Goal: Information Seeking & Learning: Learn about a topic

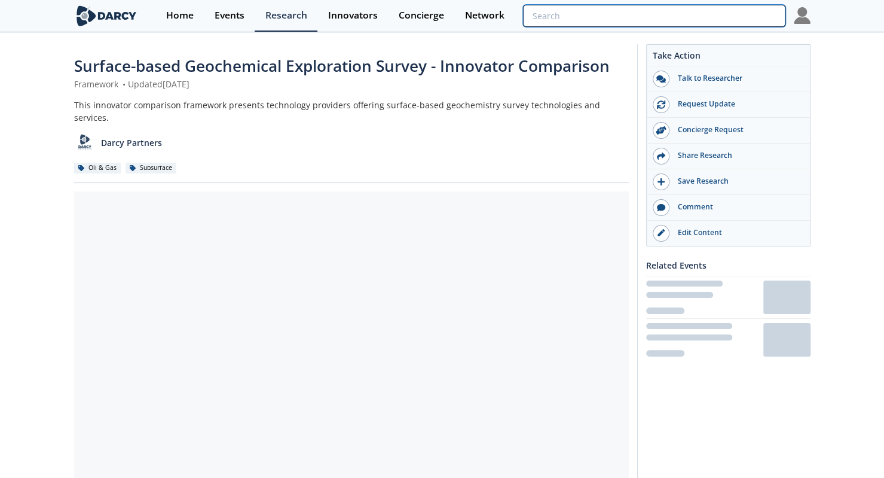
click at [718, 14] on input "search" at bounding box center [654, 16] width 262 height 22
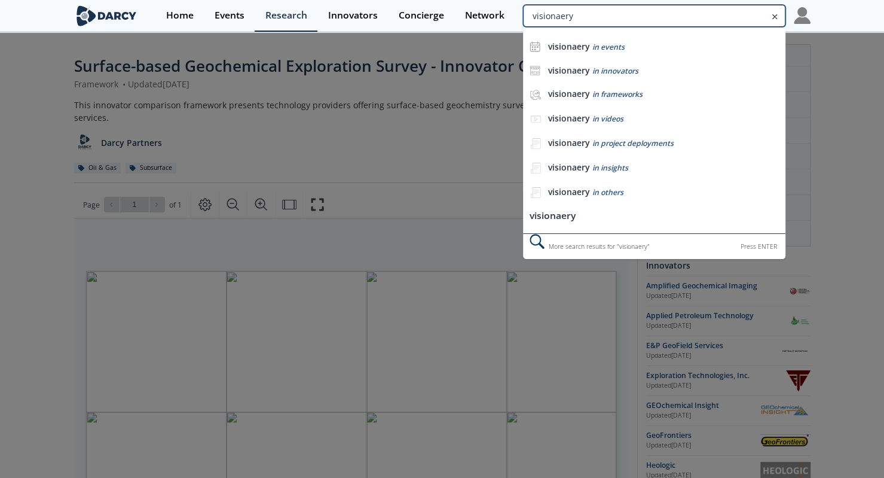
type input "visionaery"
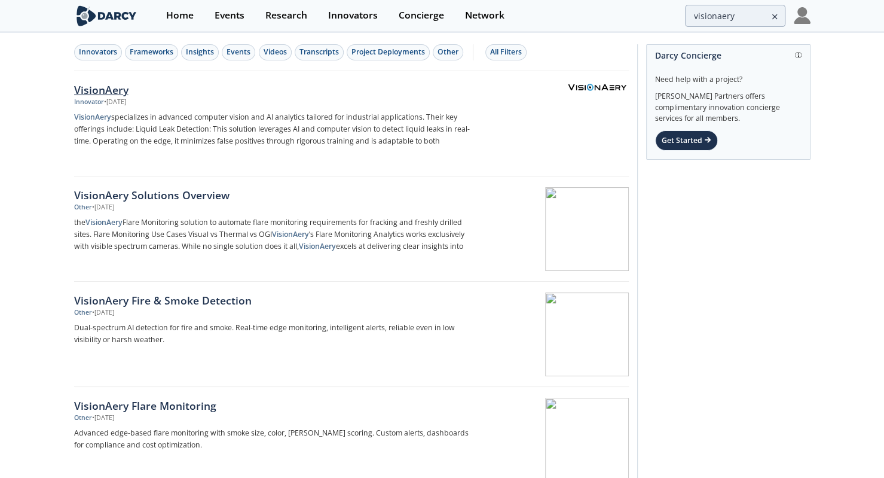
click at [229, 127] on p "VisionAery specializes in advanced computer vision and AI analytics tailored fo…" at bounding box center [272, 129] width 396 height 36
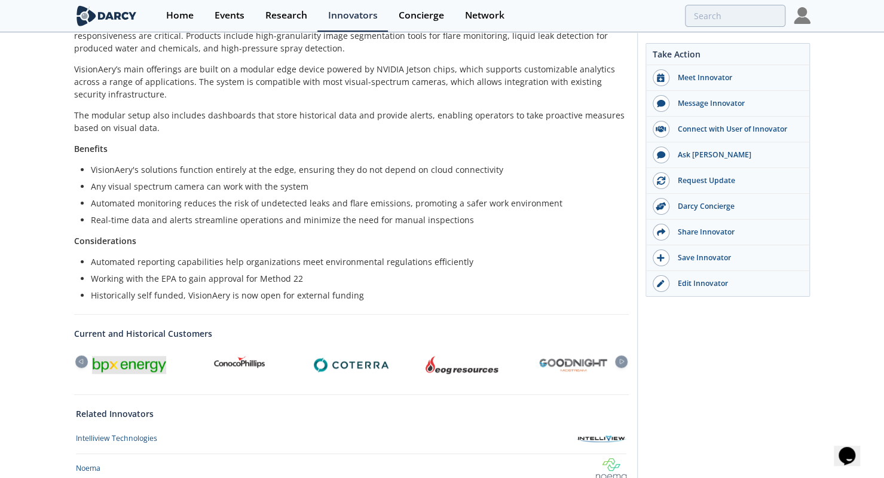
scroll to position [414, 0]
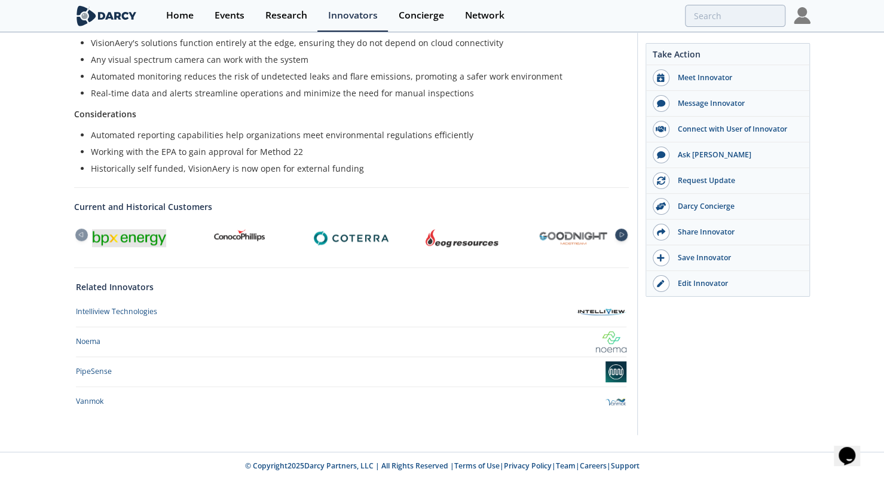
click at [624, 236] on div at bounding box center [621, 234] width 13 height 13
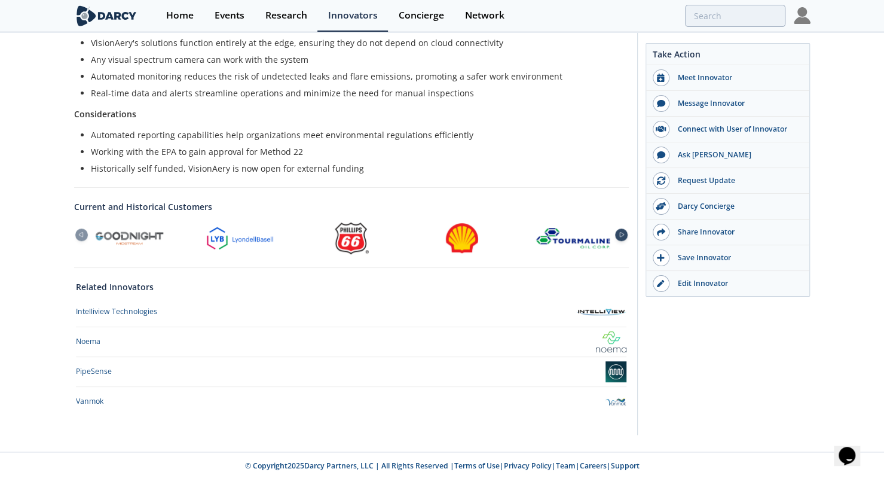
click at [624, 236] on div at bounding box center [621, 234] width 13 height 13
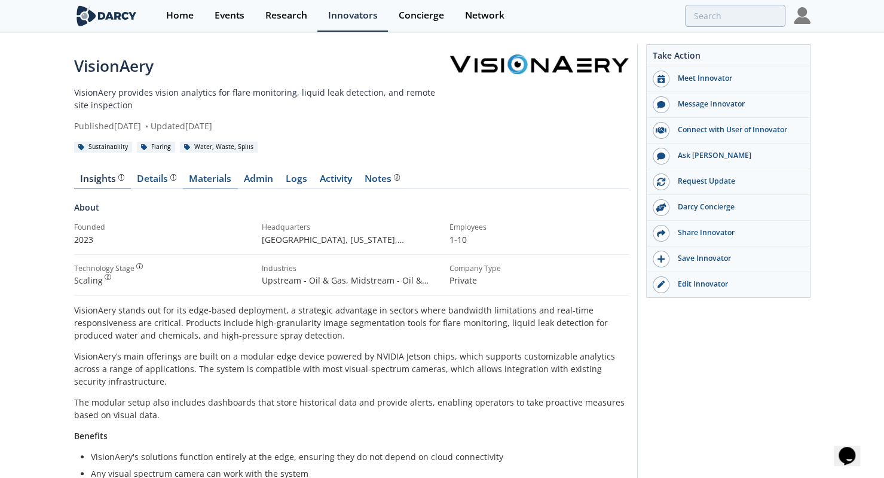
click at [202, 186] on link "Materials" at bounding box center [210, 181] width 55 height 14
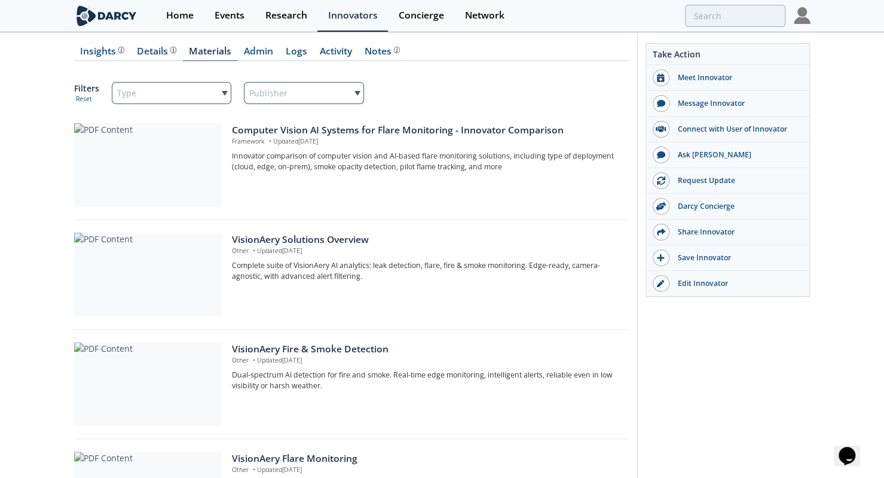
scroll to position [129, 0]
click at [405, 130] on div "Computer Vision AI Systems for Flare Monitoring - Innovator Comparison" at bounding box center [426, 129] width 388 height 14
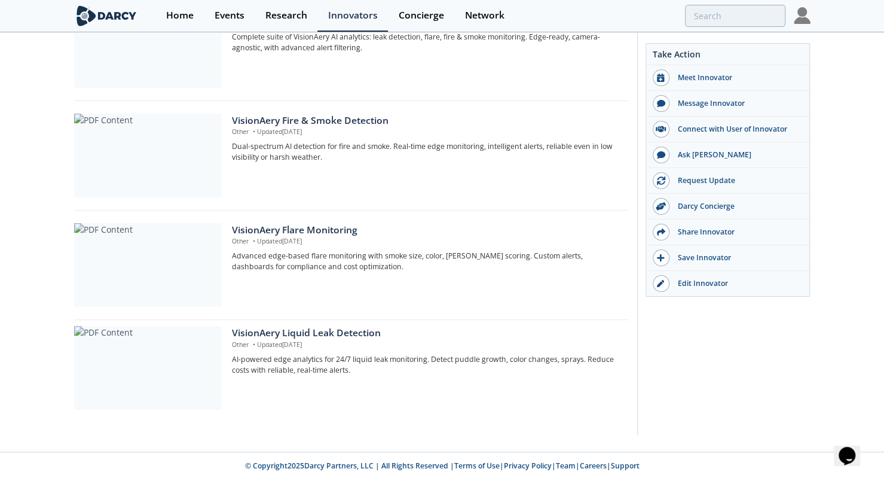
scroll to position [0, 0]
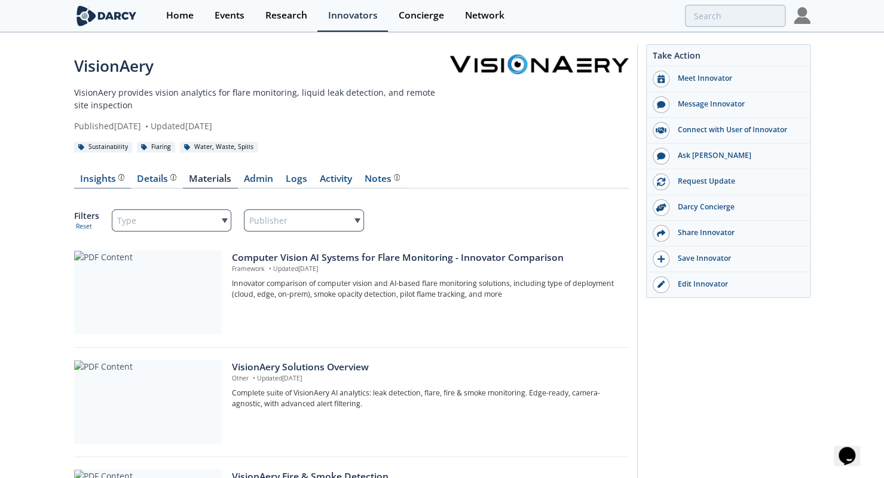
click at [98, 179] on div "Insights" at bounding box center [102, 179] width 44 height 10
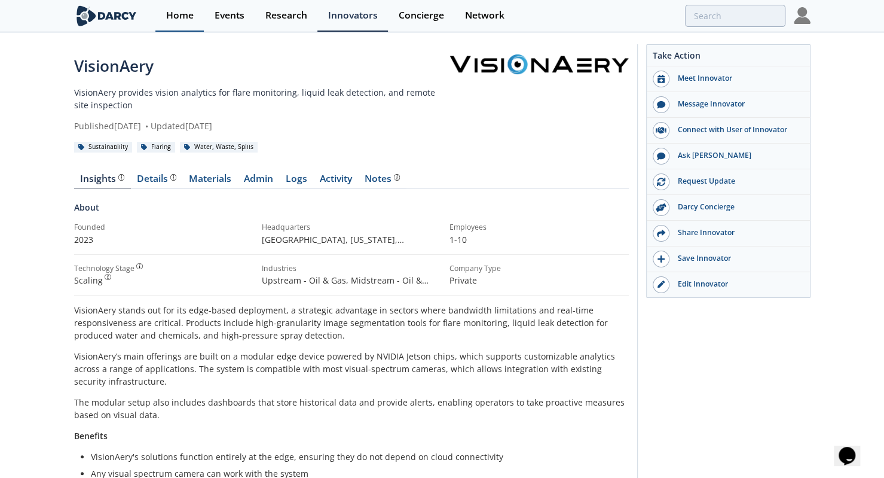
click at [193, 22] on link "Home" at bounding box center [179, 16] width 48 height 32
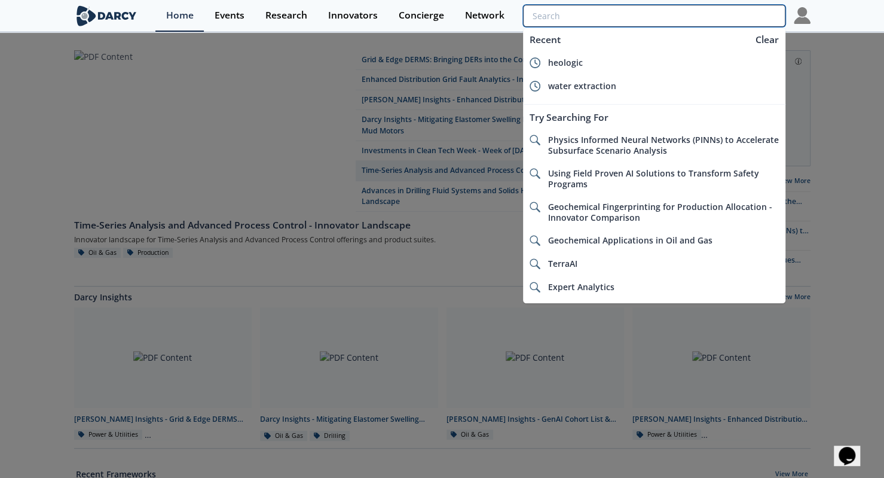
click at [718, 10] on input "search" at bounding box center [654, 16] width 262 height 22
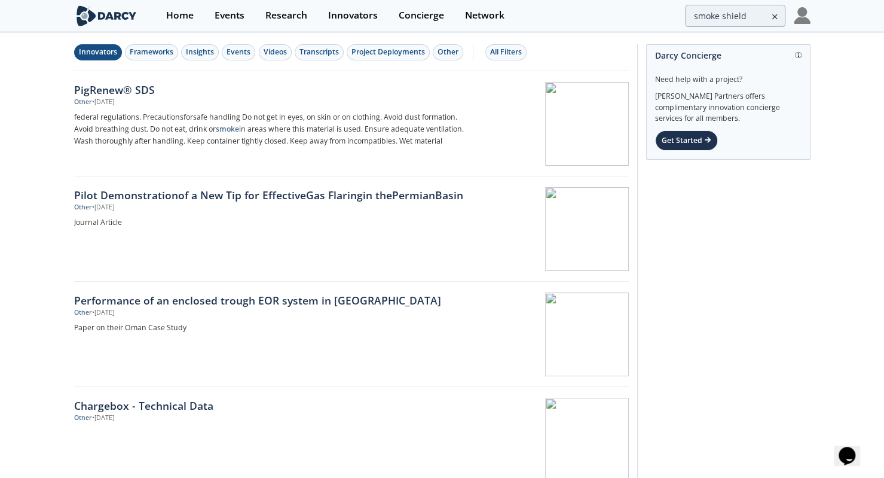
click at [106, 55] on div "Innovators" at bounding box center [98, 52] width 38 height 11
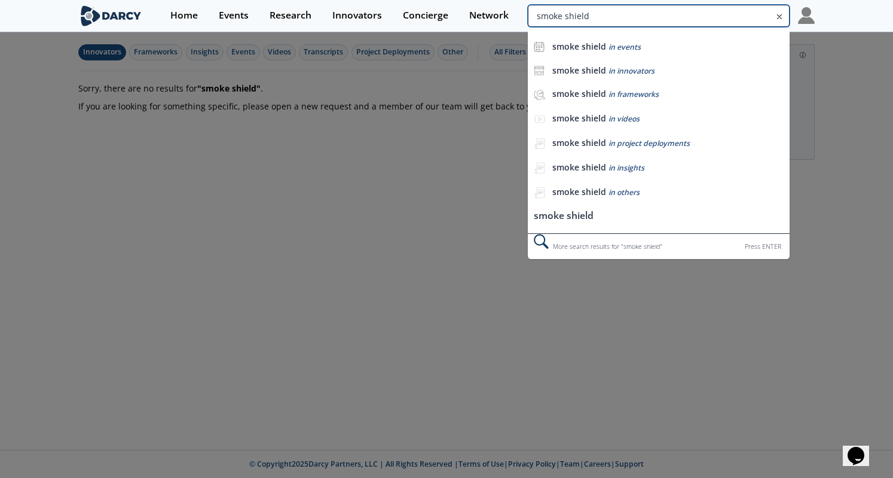
click at [734, 18] on input "smoke shield" at bounding box center [659, 16] width 262 height 22
type input "sorba"
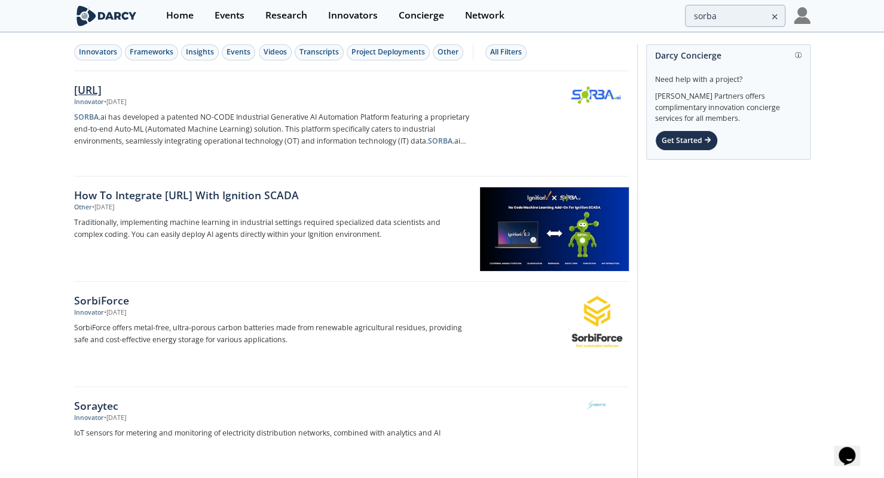
click at [94, 96] on div "SORBA.ai" at bounding box center [272, 90] width 396 height 16
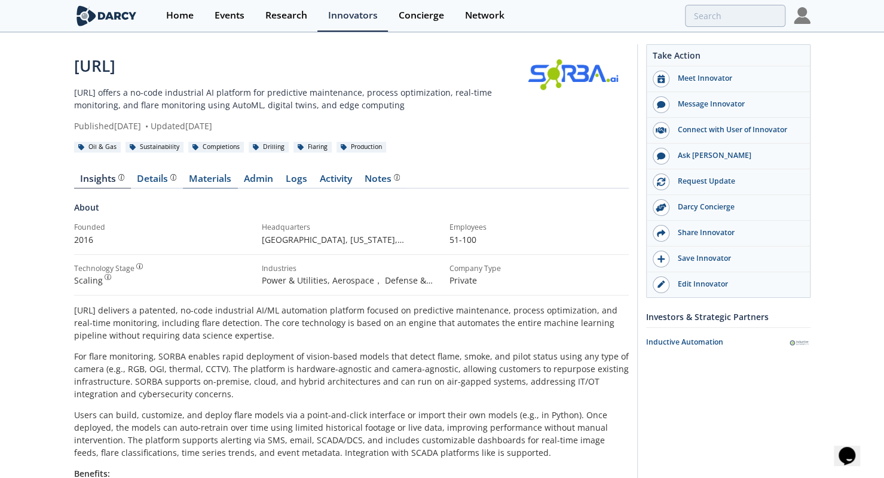
click at [208, 178] on link "Materials" at bounding box center [210, 181] width 55 height 14
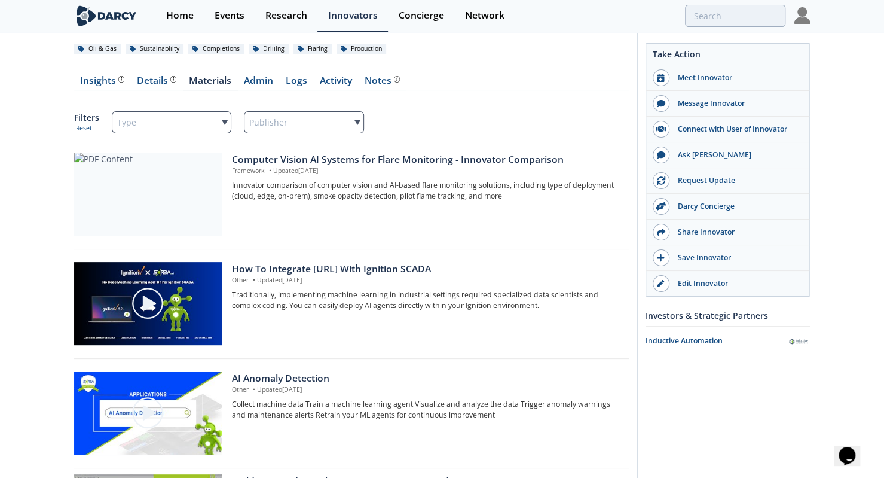
scroll to position [91, 0]
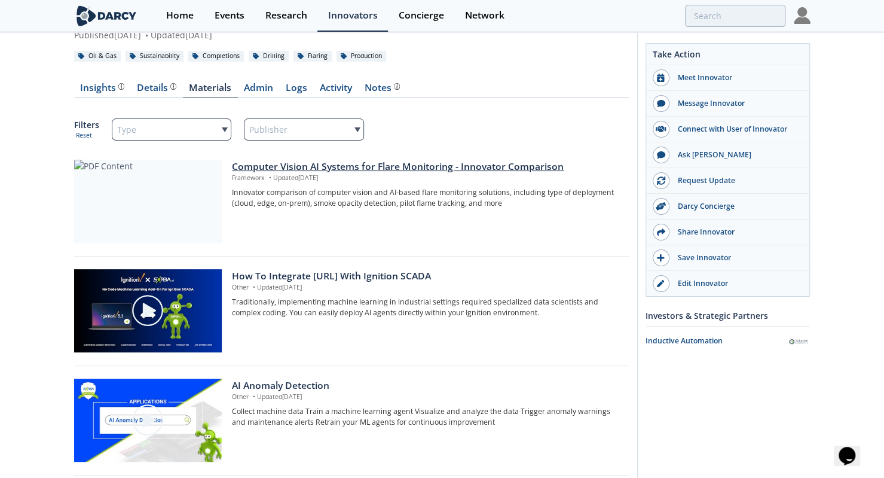
click at [161, 202] on div at bounding box center [148, 202] width 148 height 84
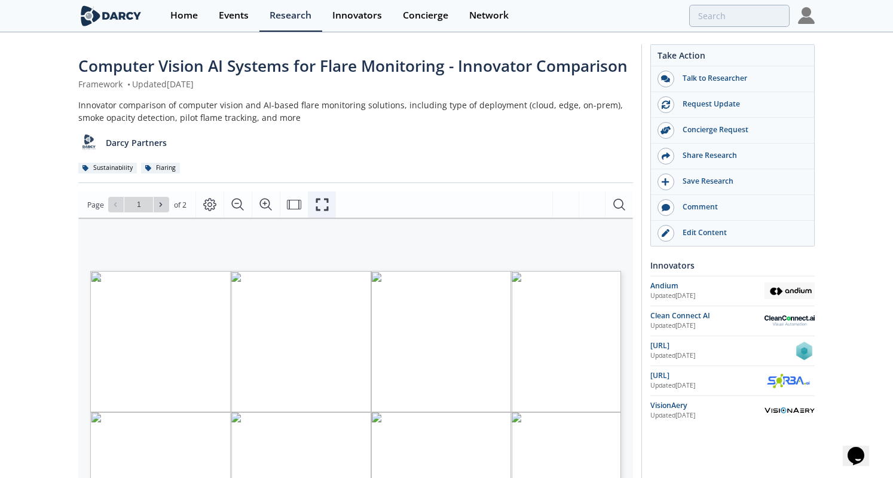
click at [328, 199] on button "Fullscreen" at bounding box center [322, 204] width 28 height 26
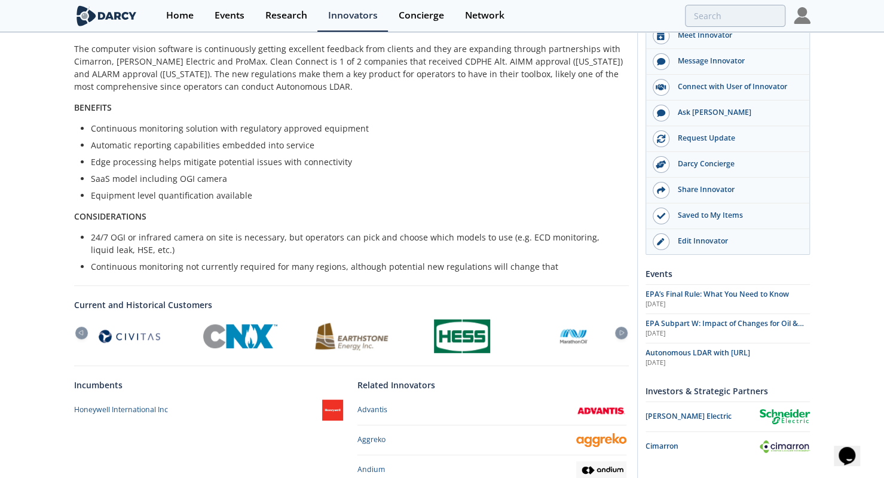
scroll to position [318, 0]
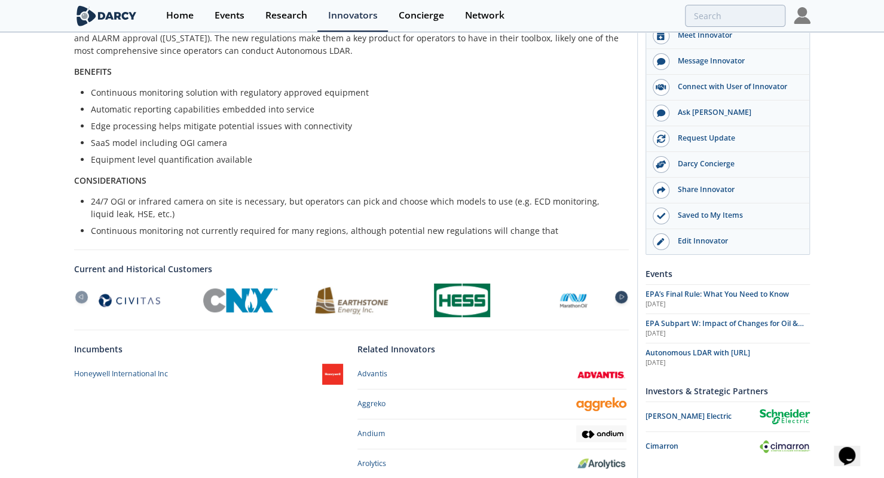
click at [623, 301] on div at bounding box center [621, 297] width 13 height 13
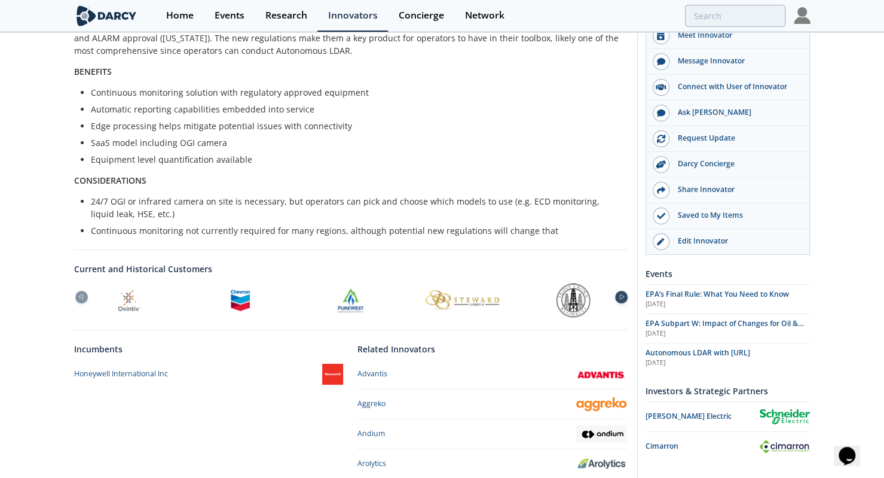
click at [623, 301] on div at bounding box center [621, 297] width 13 height 13
click at [78, 296] on icon at bounding box center [81, 296] width 14 height 5
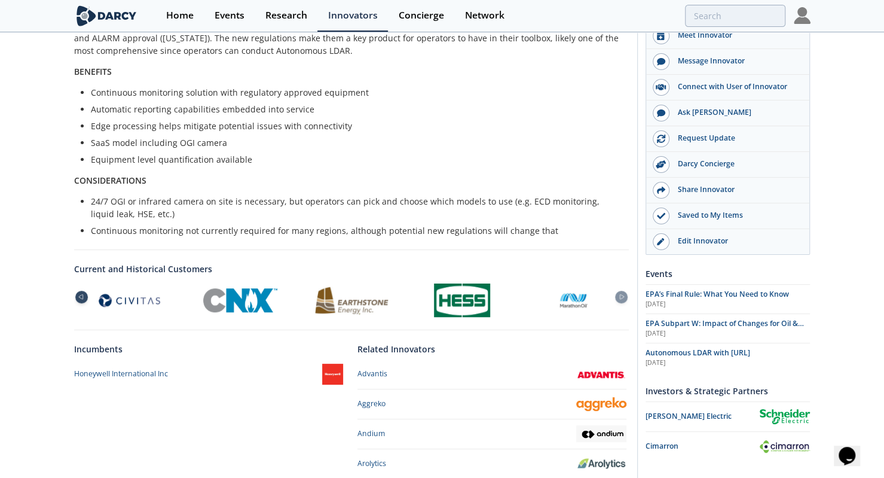
click at [78, 296] on icon at bounding box center [81, 296] width 14 height 5
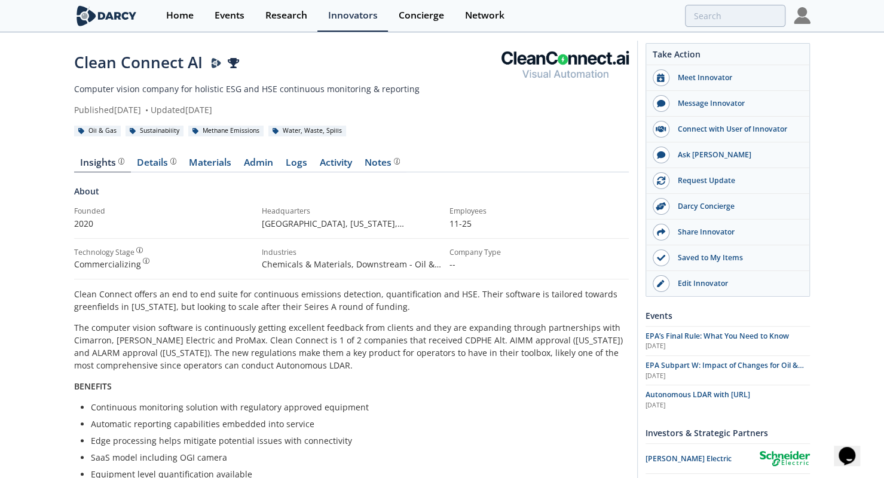
scroll to position [3, 0]
click at [208, 168] on link "Materials" at bounding box center [210, 165] width 55 height 14
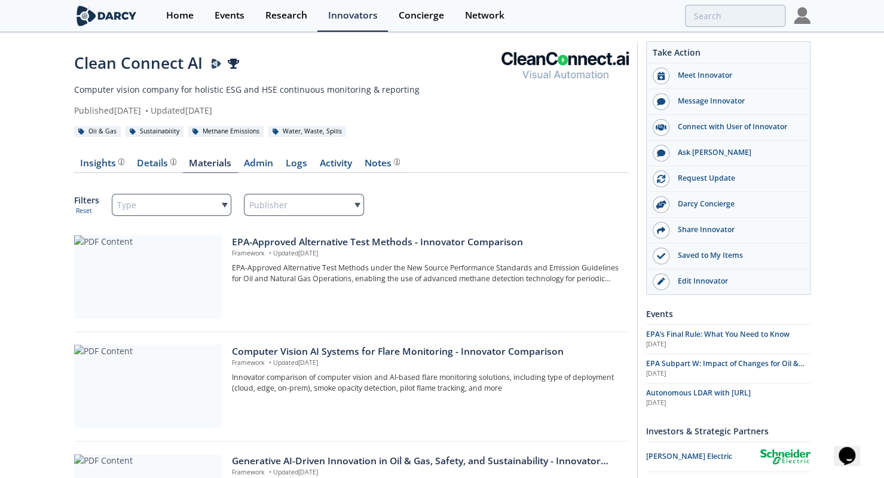
click at [565, 163] on nav "Insights Details Materials Admin Logs Activity Notes" at bounding box center [351, 165] width 555 height 14
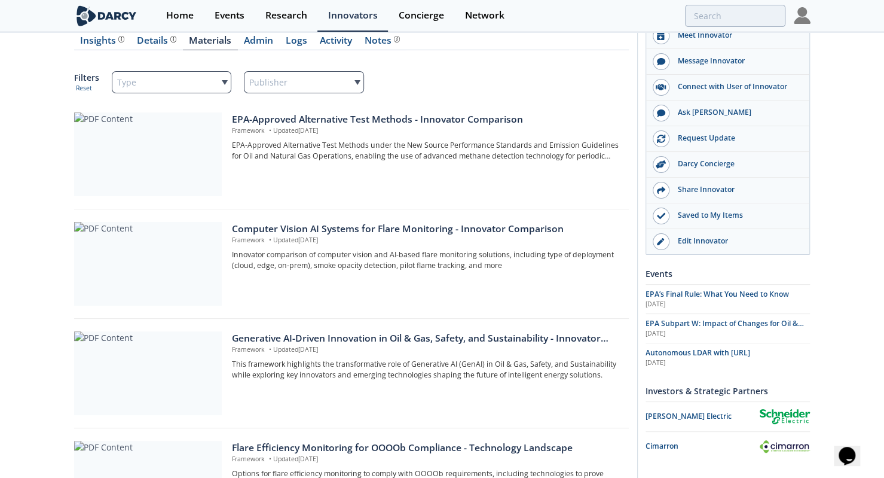
scroll to position [127, 0]
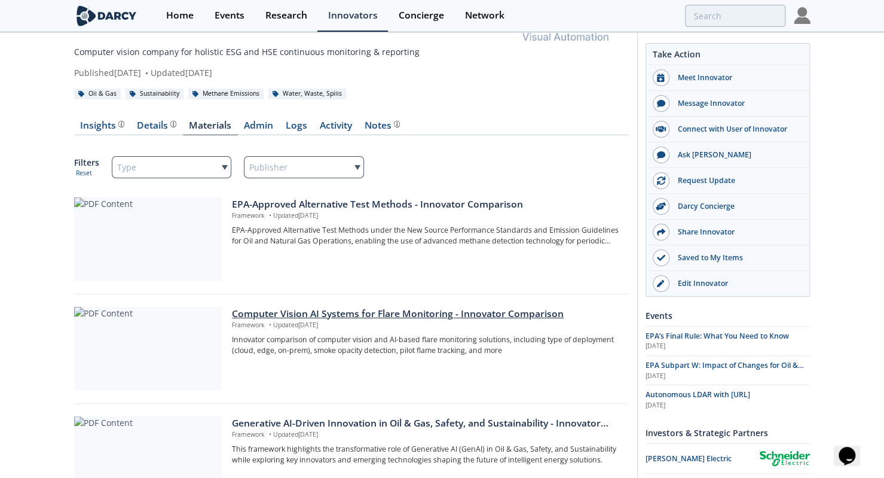
scroll to position [30, 0]
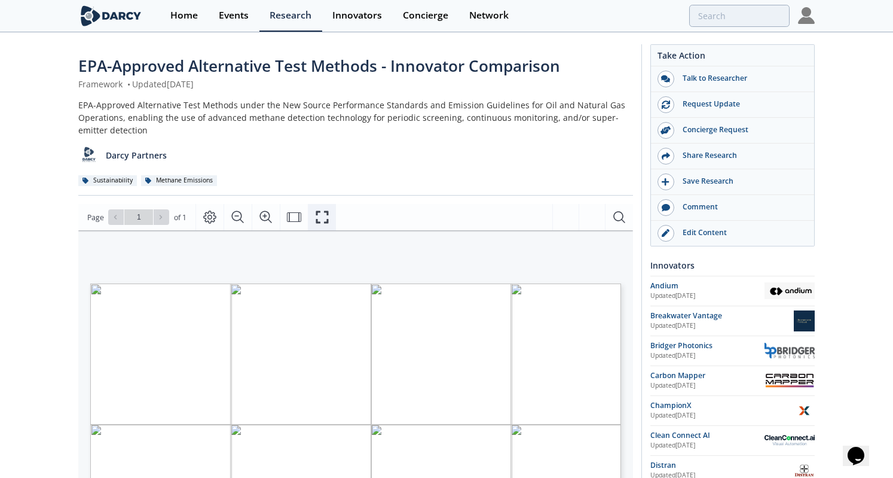
click at [312, 221] on button "Fullscreen" at bounding box center [322, 217] width 28 height 26
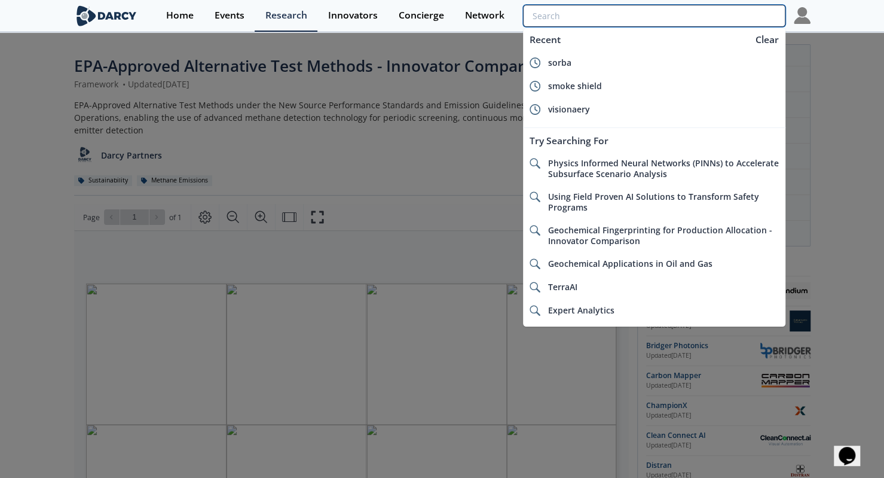
click at [713, 20] on input "search" at bounding box center [654, 16] width 262 height 22
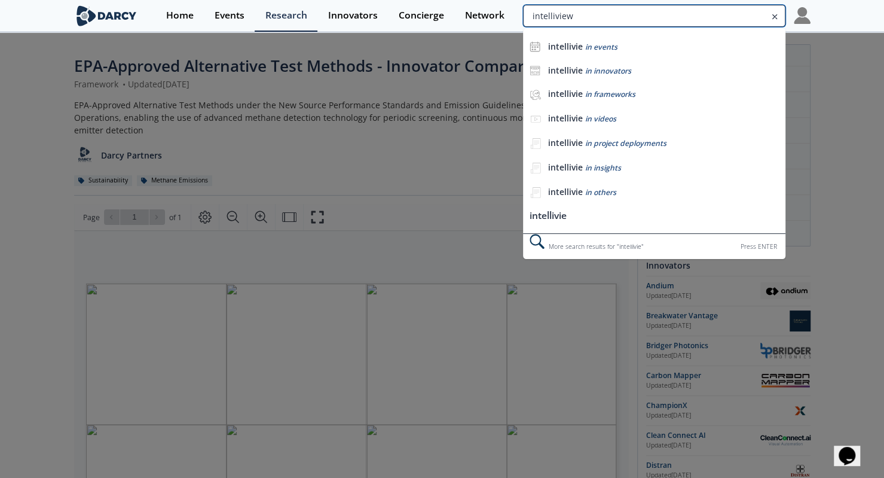
type input "intelliview"
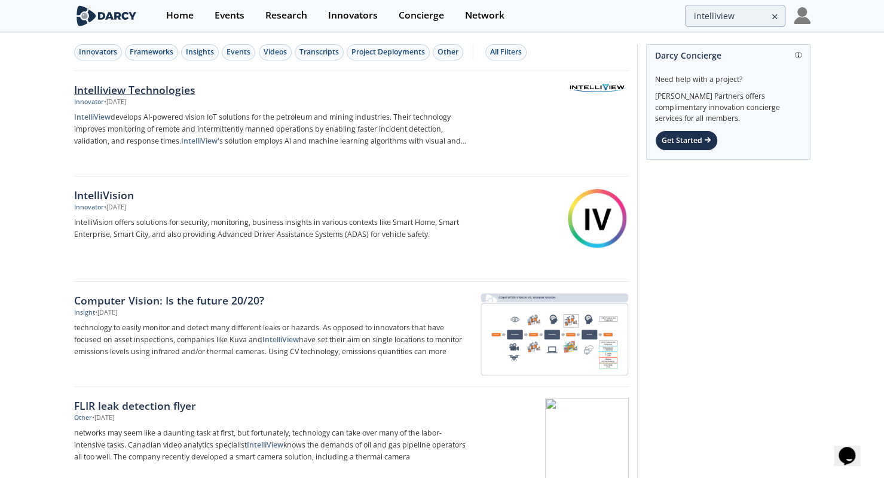
click at [142, 114] on p "IntelliView develops AI-powered vision IoT solutions for the petroleum and mini…" at bounding box center [272, 129] width 396 height 36
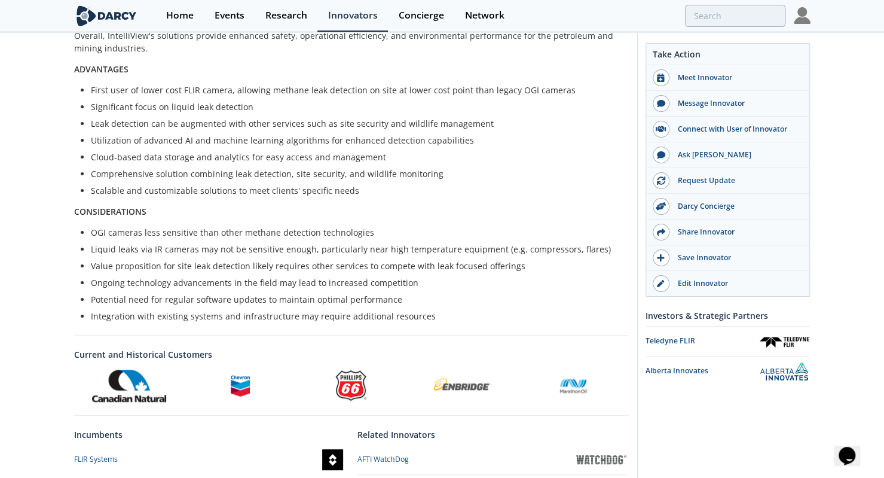
scroll to position [401, 0]
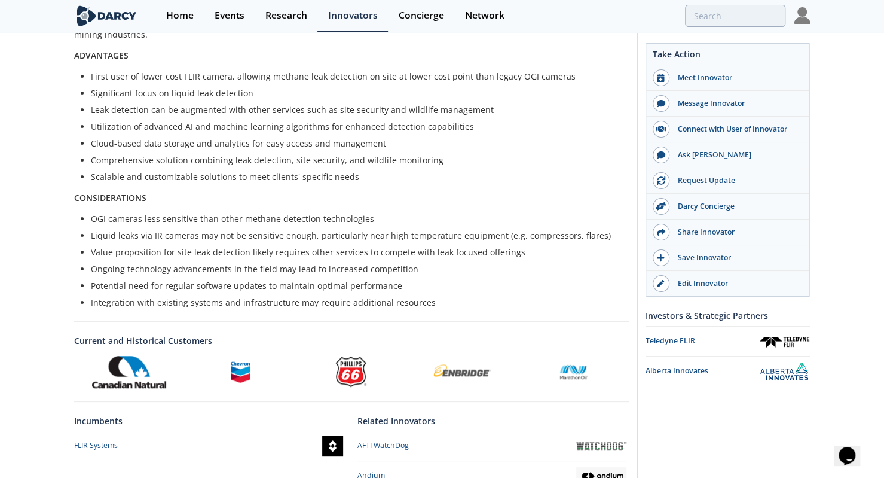
click at [37, 284] on div "Intelliview Technologies IntelliView is a computer vision company that utilizes…" at bounding box center [442, 142] width 884 height 1020
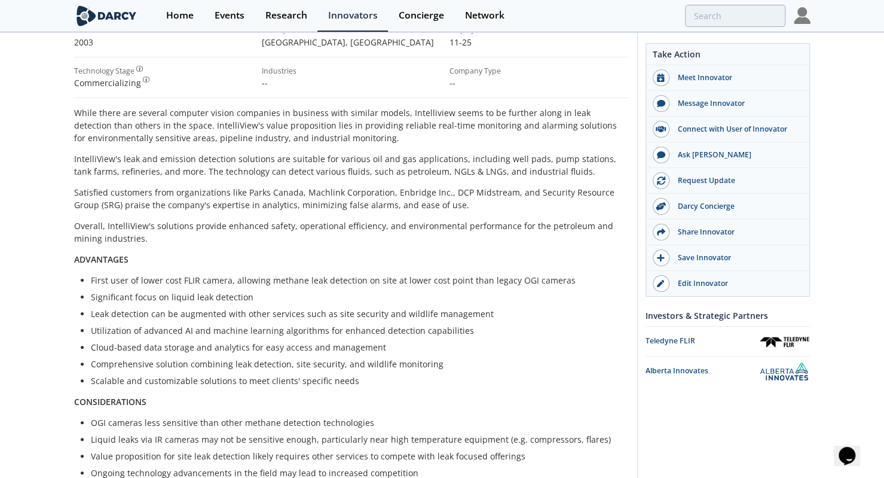
scroll to position [0, 0]
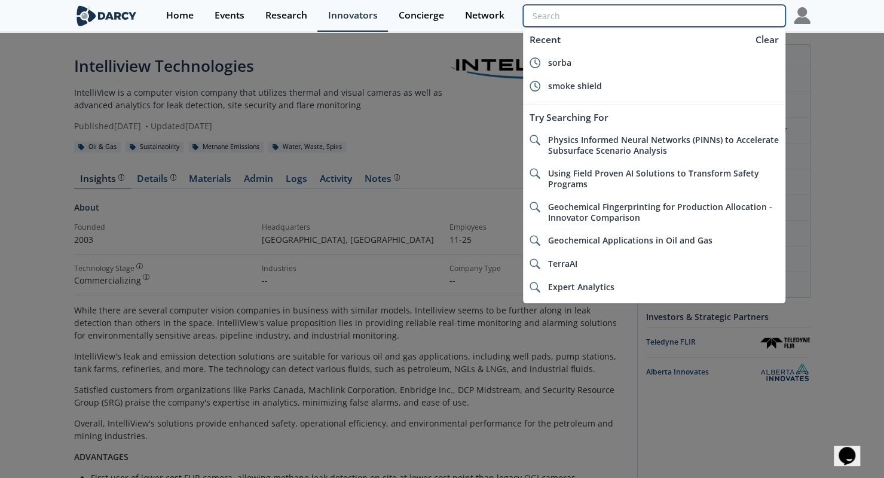
click at [742, 13] on input "search" at bounding box center [654, 16] width 262 height 22
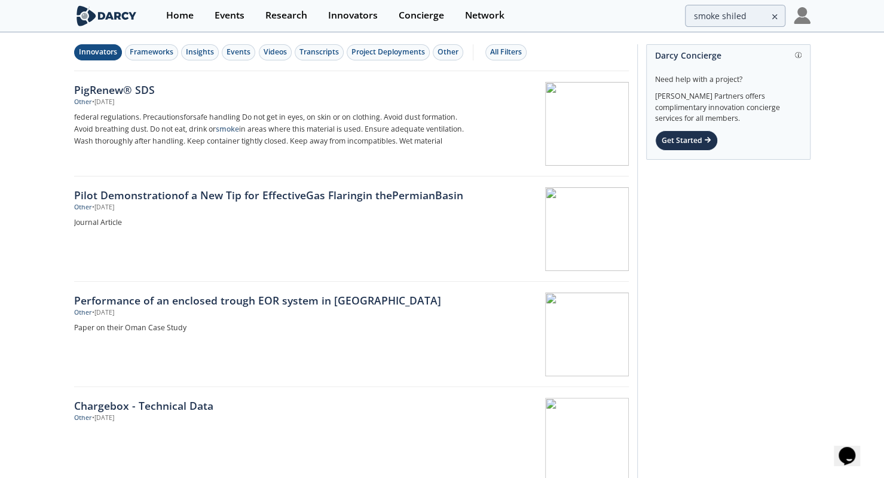
click at [98, 54] on div "Innovators" at bounding box center [98, 52] width 38 height 11
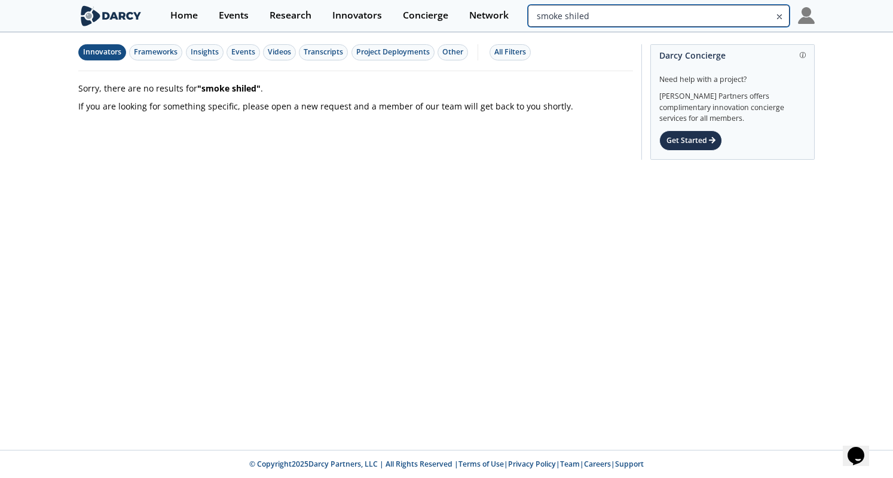
click at [757, 20] on input "smoke shiled" at bounding box center [659, 16] width 262 height 22
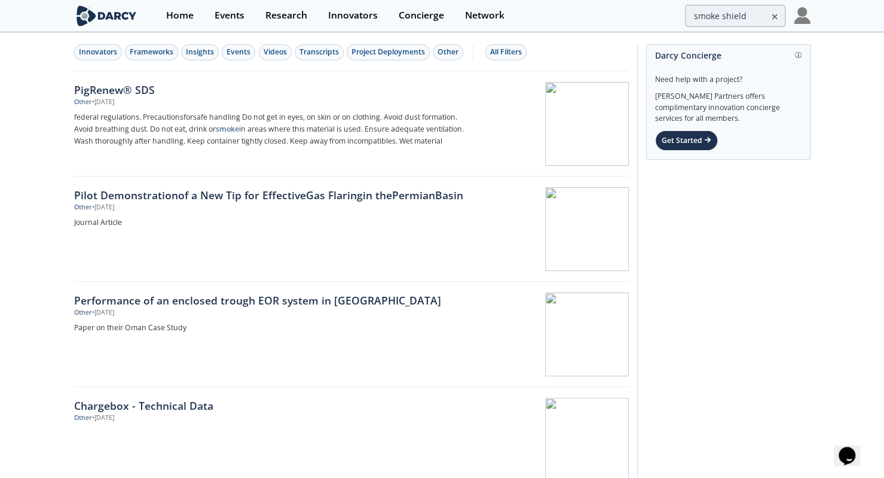
click at [86, 66] on div "Innovators Frameworks Insights Events Videos Transcripts Project Deployments Ot…" at bounding box center [351, 52] width 555 height 38
click at [94, 57] on button "Innovators" at bounding box center [98, 52] width 48 height 16
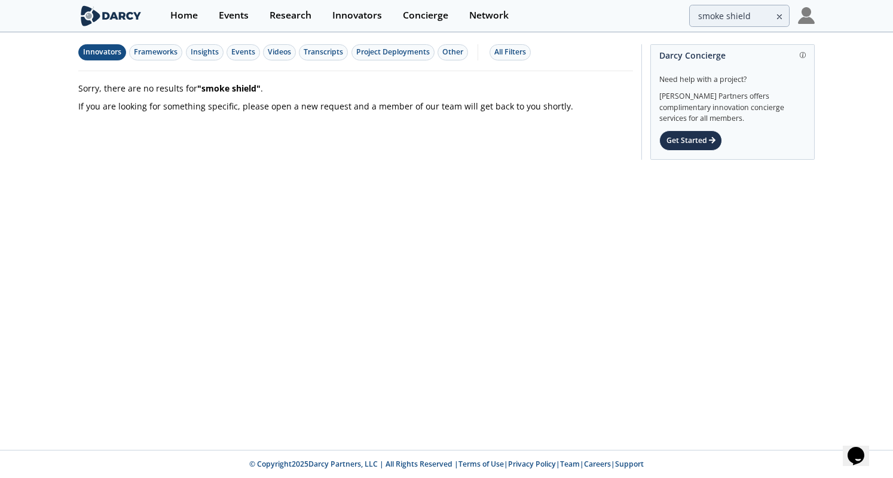
click at [94, 57] on button "Innovators" at bounding box center [102, 52] width 48 height 16
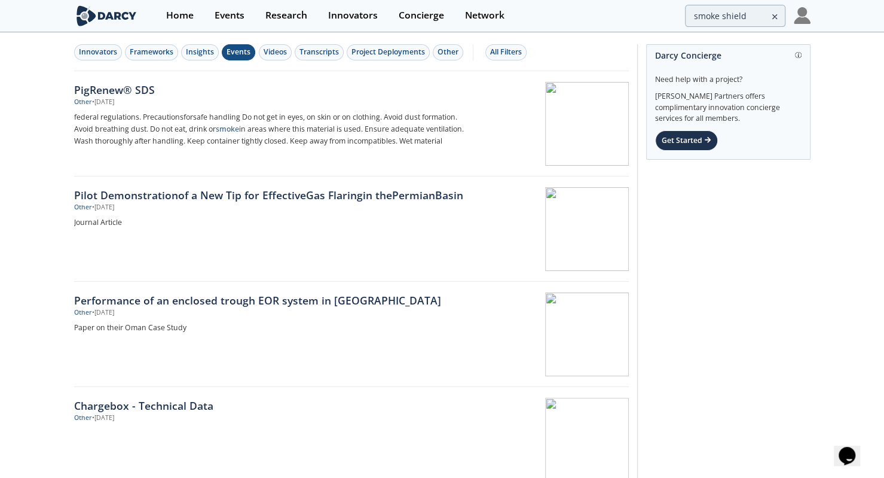
click at [247, 54] on div "Events" at bounding box center [239, 52] width 24 height 11
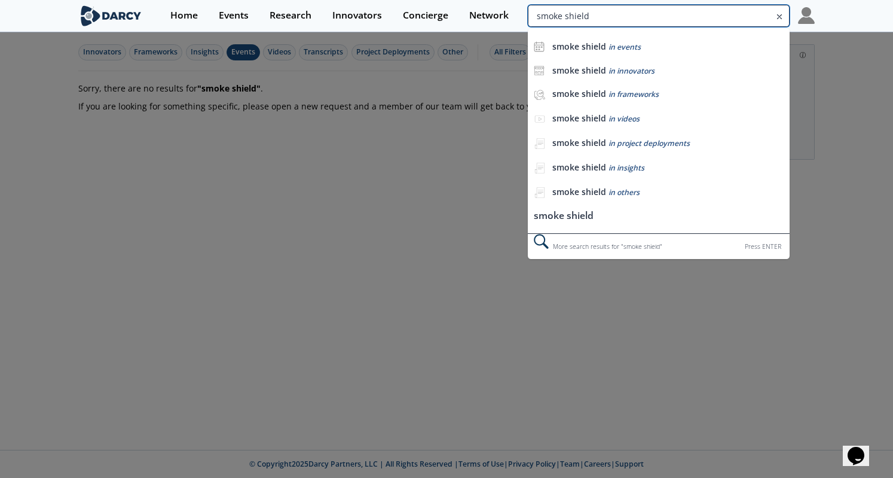
click at [736, 13] on input "smoke shield" at bounding box center [659, 16] width 262 height 22
type input "intelliview"
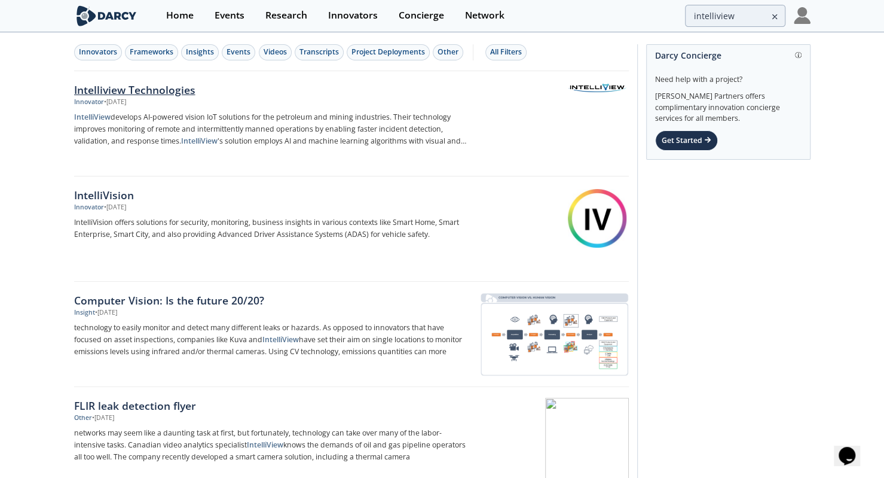
click at [124, 100] on div "• May 10, 2023" at bounding box center [115, 102] width 22 height 10
click at [243, 57] on div "Events" at bounding box center [239, 52] width 24 height 11
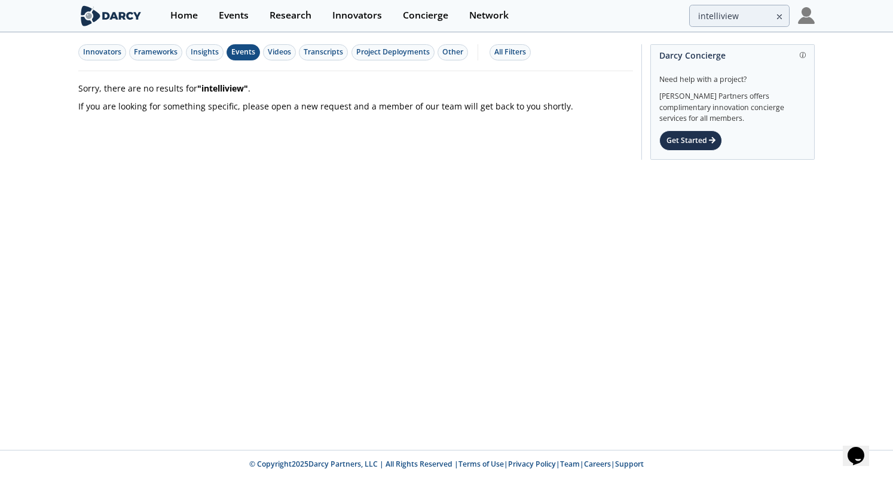
click at [243, 57] on div "Events" at bounding box center [243, 52] width 24 height 11
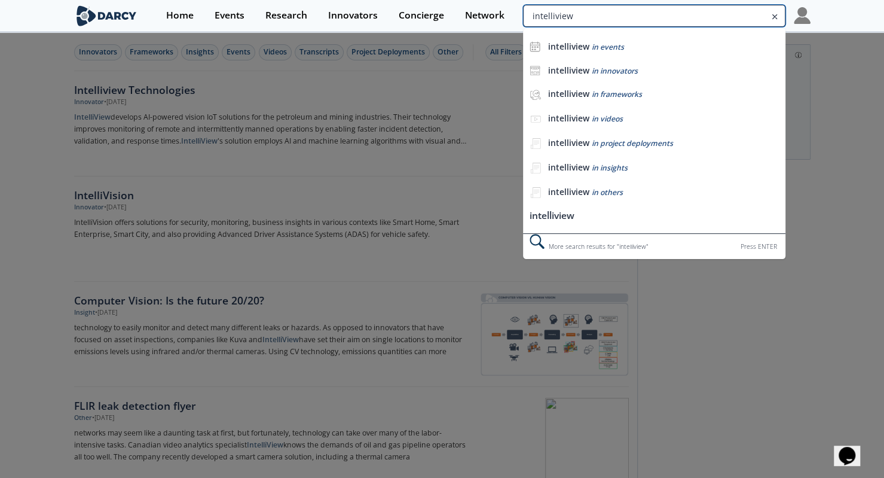
click at [696, 13] on input "intelliview" at bounding box center [654, 16] width 262 height 22
type input "clean connect ai"
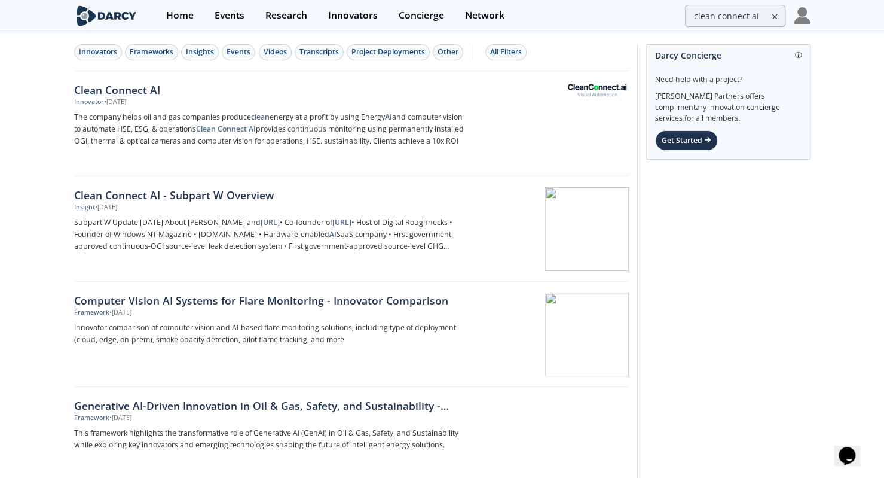
click at [255, 109] on div "Clean Connect AI Innovator • Jan 23, 2024 The company helps oil and gas compani…" at bounding box center [276, 124] width 404 height 84
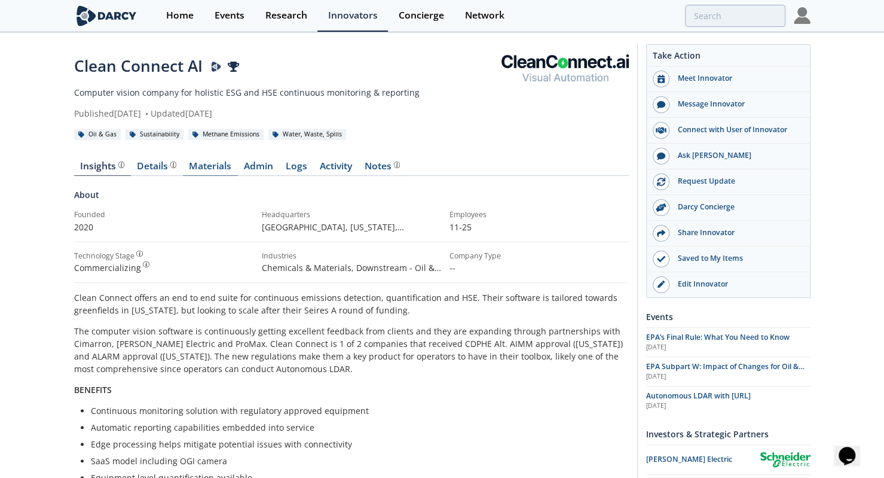
click at [216, 169] on link "Materials" at bounding box center [210, 168] width 55 height 14
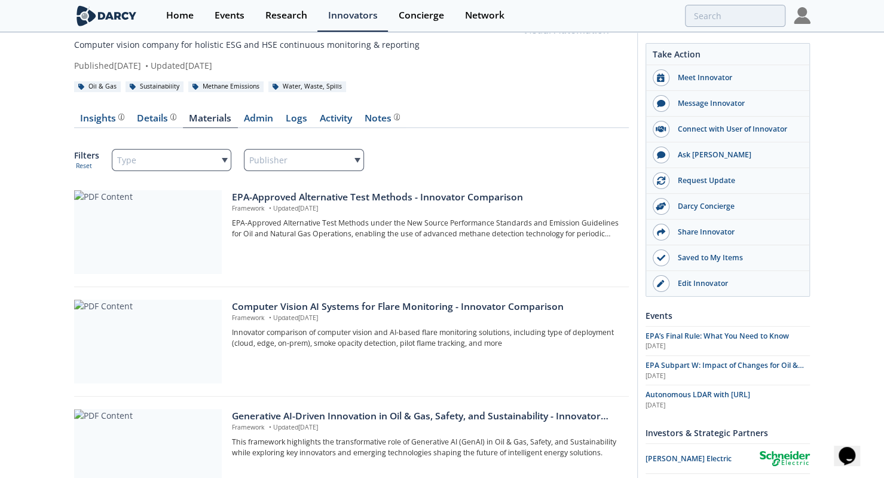
scroll to position [47, 0]
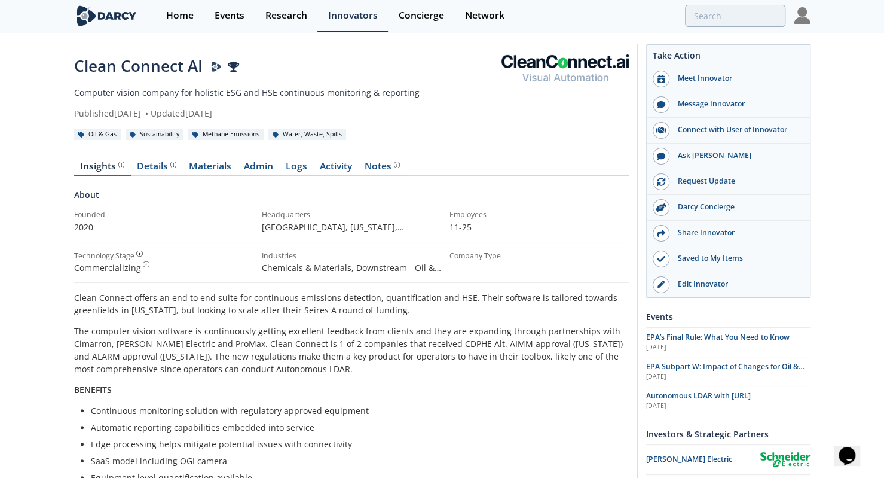
type input "clean connect ai"
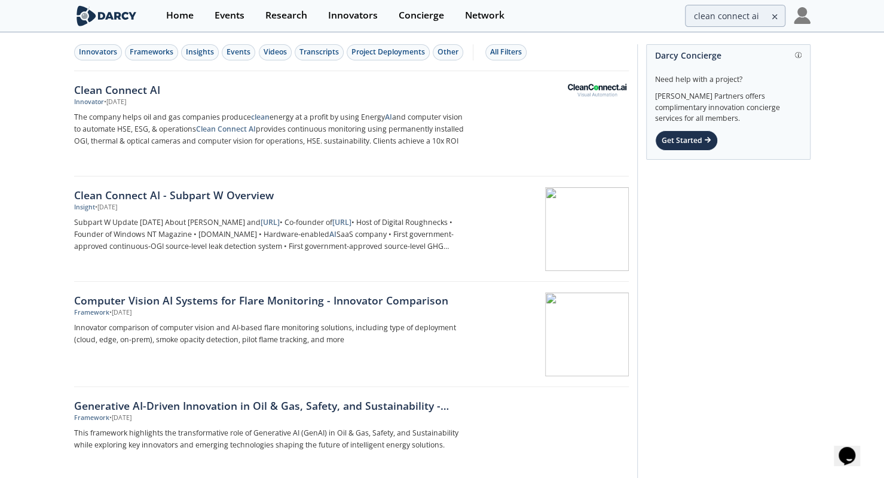
click at [271, 60] on div "Innovators Frameworks Insights Events Videos Transcripts Project Deployments Ot…" at bounding box center [351, 52] width 555 height 38
click at [275, 54] on div "Videos" at bounding box center [275, 52] width 23 height 11
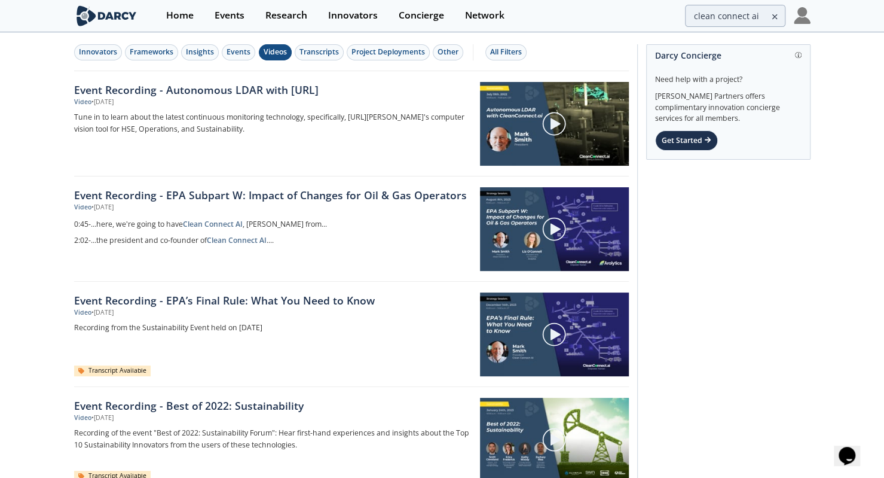
click at [286, 98] on div "Video • Jul 25, 2022" at bounding box center [273, 102] width 398 height 10
click at [301, 197] on link "Event Recording - EPA Subpart W: Impact of Changes for Oil & Gas Operators" at bounding box center [273, 195] width 398 height 16
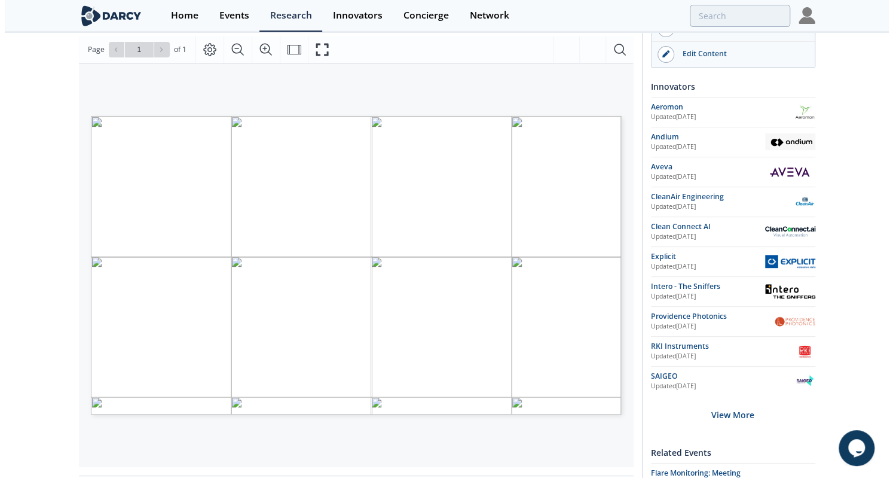
scroll to position [178, 0]
click at [316, 53] on icon "Fullscreen" at bounding box center [322, 50] width 13 height 13
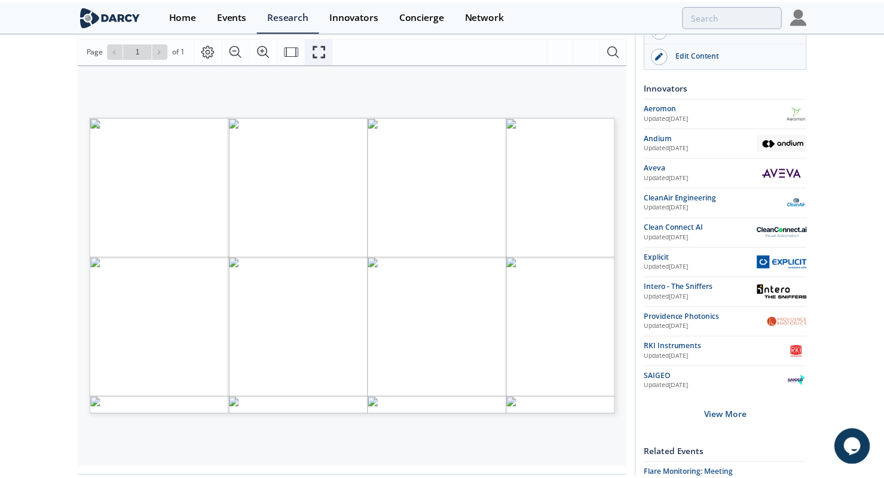
scroll to position [0, 0]
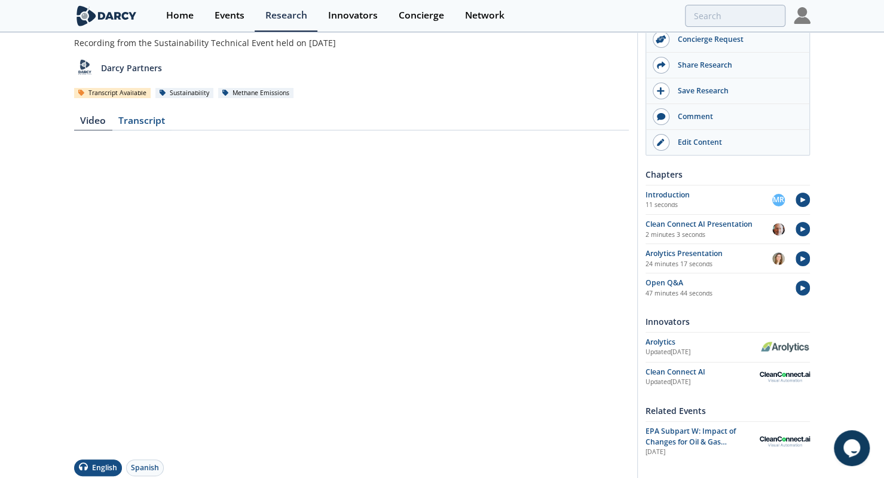
scroll to position [87, 0]
click at [851, 83] on div "Event Recording - EPA Subpart W: Impact of Changes for Oil & Gas Operators Even…" at bounding box center [442, 345] width 884 height 796
